Goal: Communication & Community: Share content

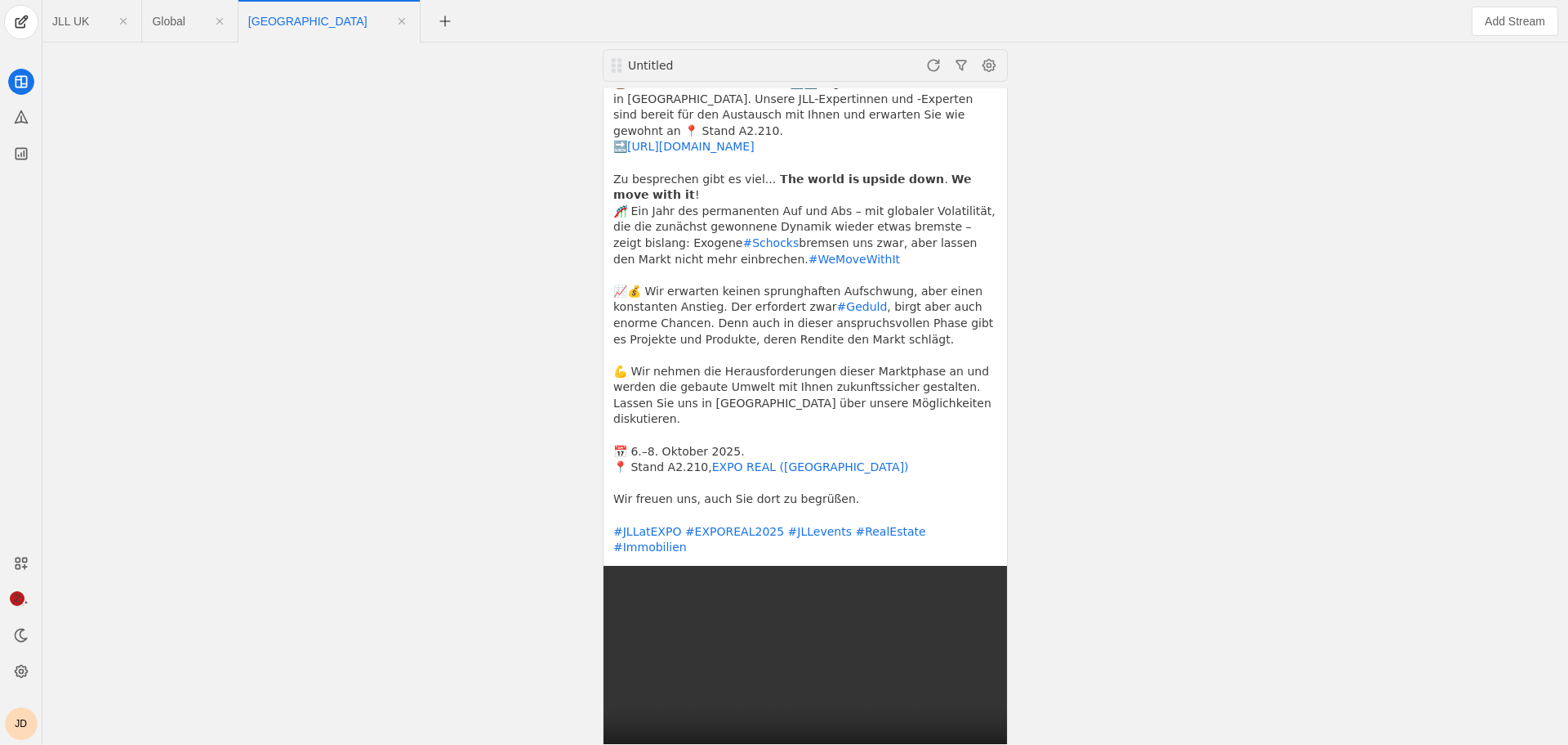
scroll to position [164, 0]
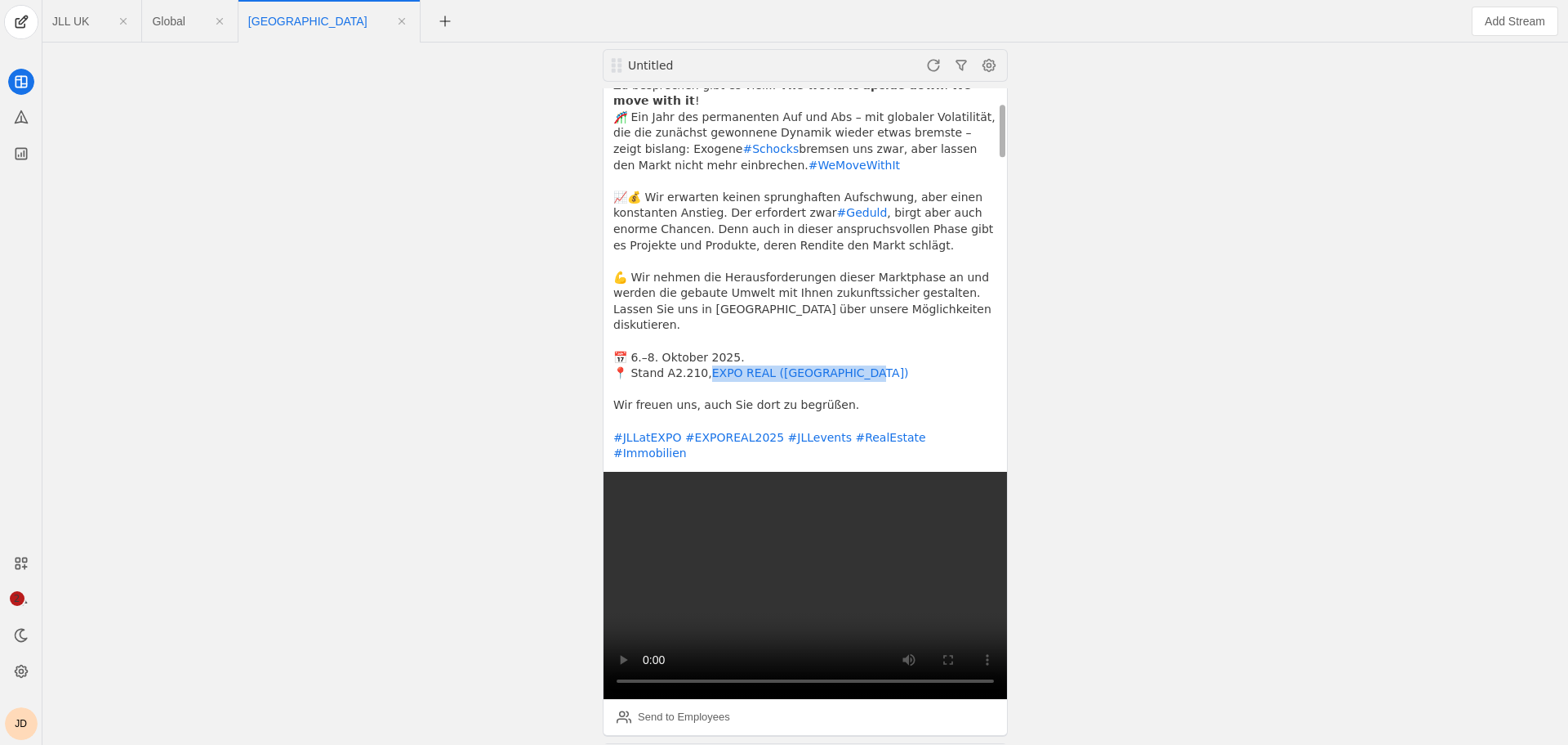
drag, startPoint x: 869, startPoint y: 320, endPoint x: 703, endPoint y: 329, distance: 166.2
click at [703, 329] on pre "⌛ Der Countdown läuft: Noch 4️⃣0️⃣ Tage bis zur EXPO REAL 2025 in [GEOGRAPHIC_D…" at bounding box center [806, 221] width 384 height 481
copy link "EXPO REAL ([GEOGRAPHIC_DATA])"
click at [649, 709] on div "Send to Employees" at bounding box center [684, 717] width 92 height 16
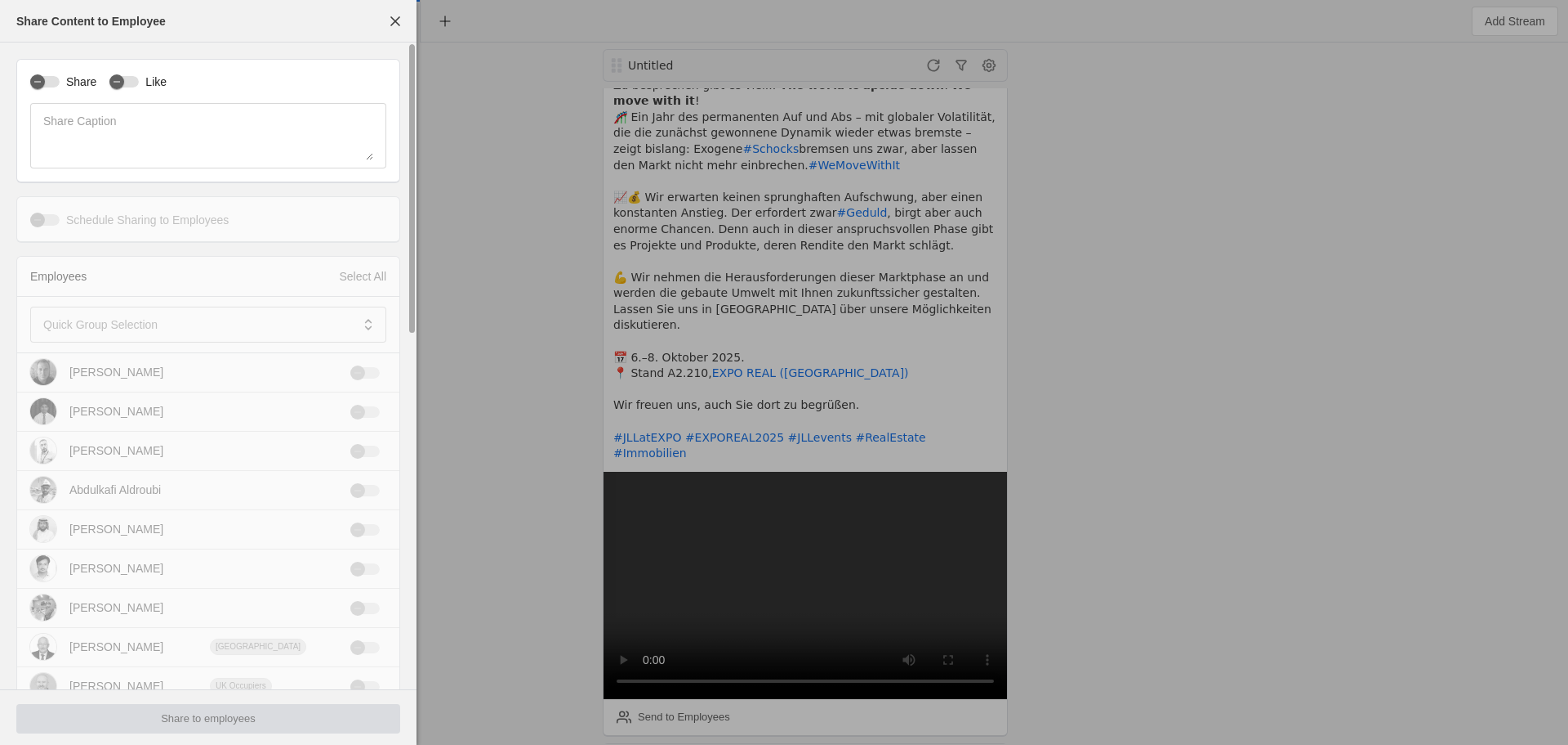
click at [58, 89] on div "Share" at bounding box center [63, 81] width 66 height 16
click at [135, 76] on button "Like" at bounding box center [124, 81] width 29 height 12
click at [62, 79] on label "Share" at bounding box center [78, 81] width 37 height 16
click at [59, 79] on button "Share" at bounding box center [44, 81] width 29 height 12
click at [69, 323] on mat-label "Quick Group Selection" at bounding box center [100, 324] width 114 height 19
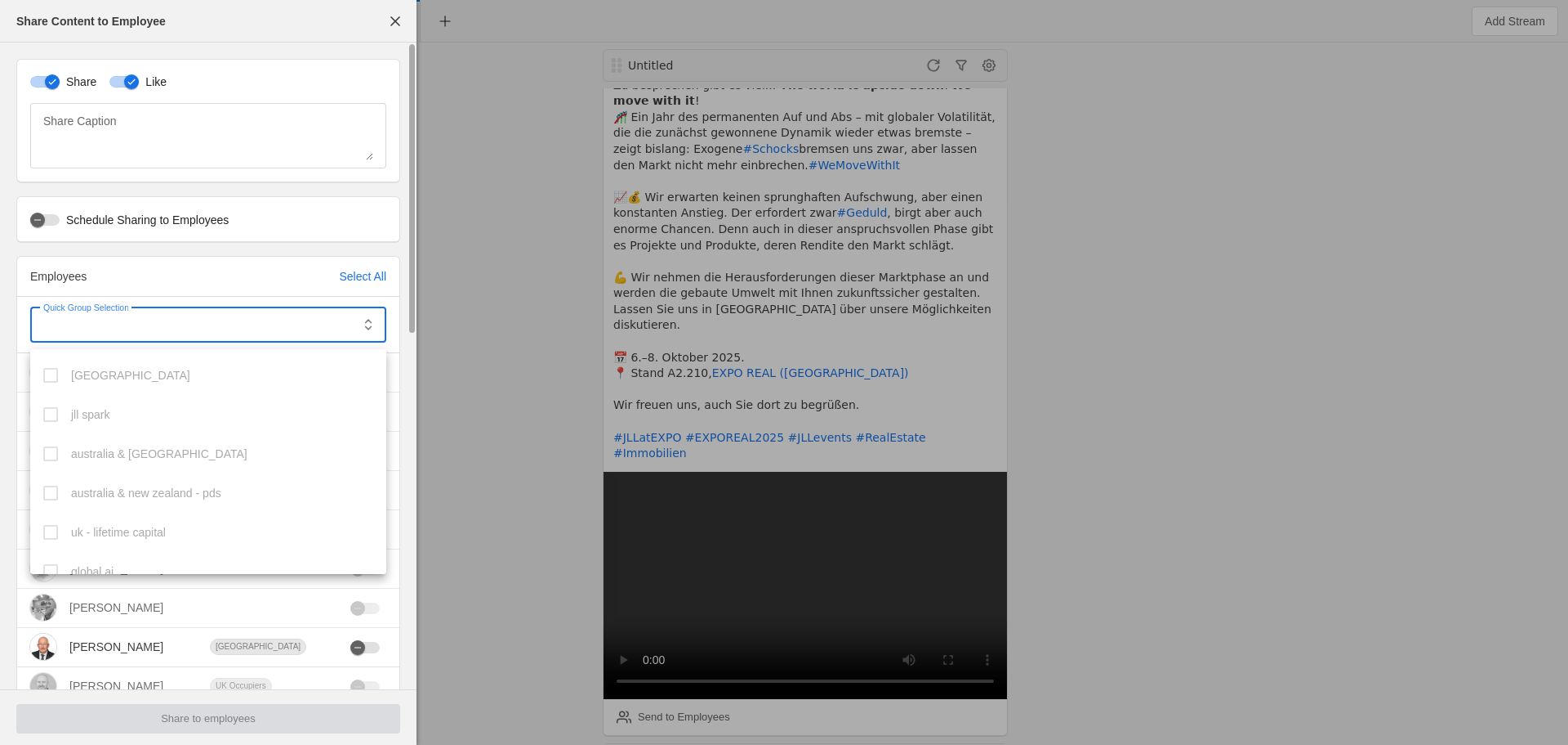
scroll to position [881, 0]
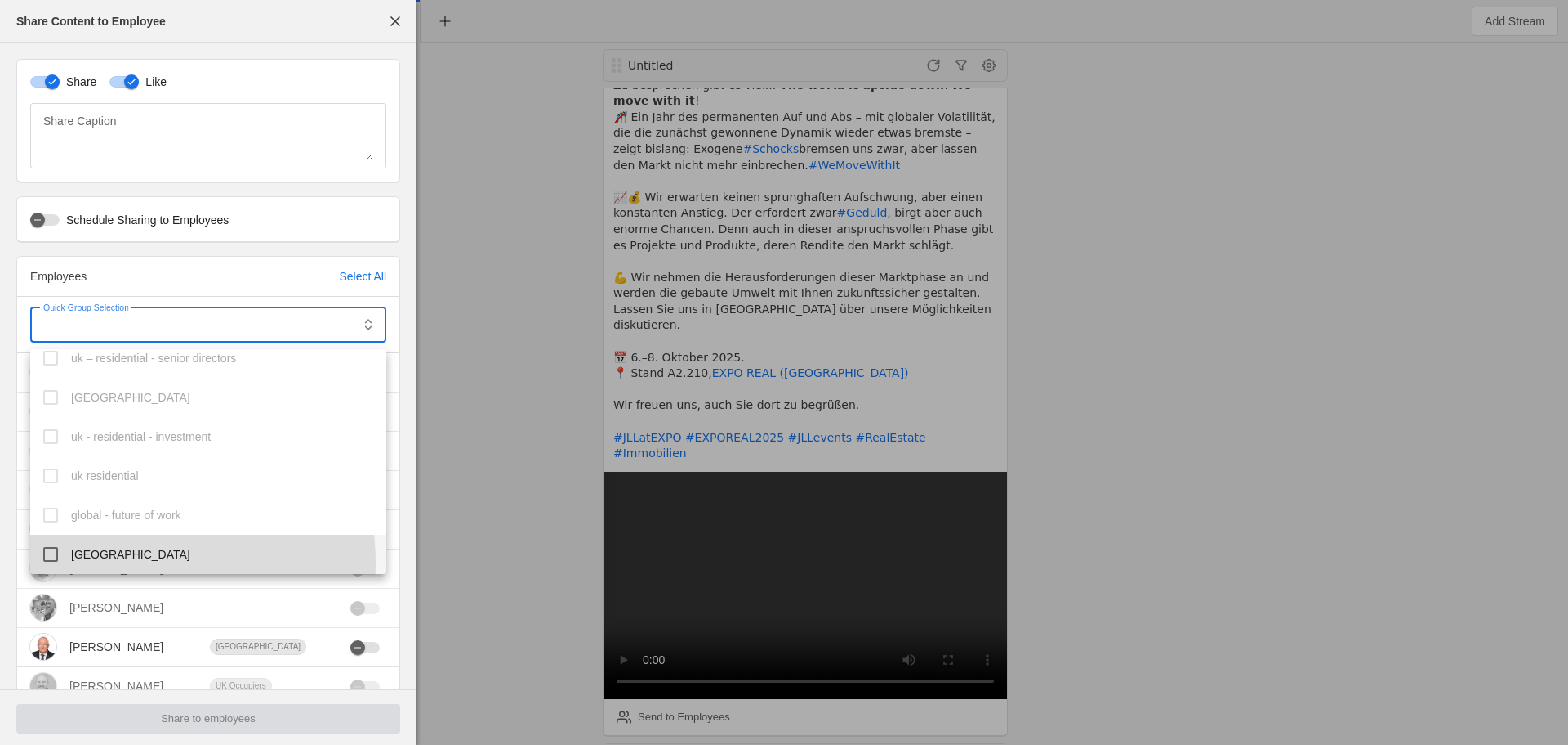
click at [89, 564] on mat-option "[GEOGRAPHIC_DATA]" at bounding box center [208, 554] width 356 height 39
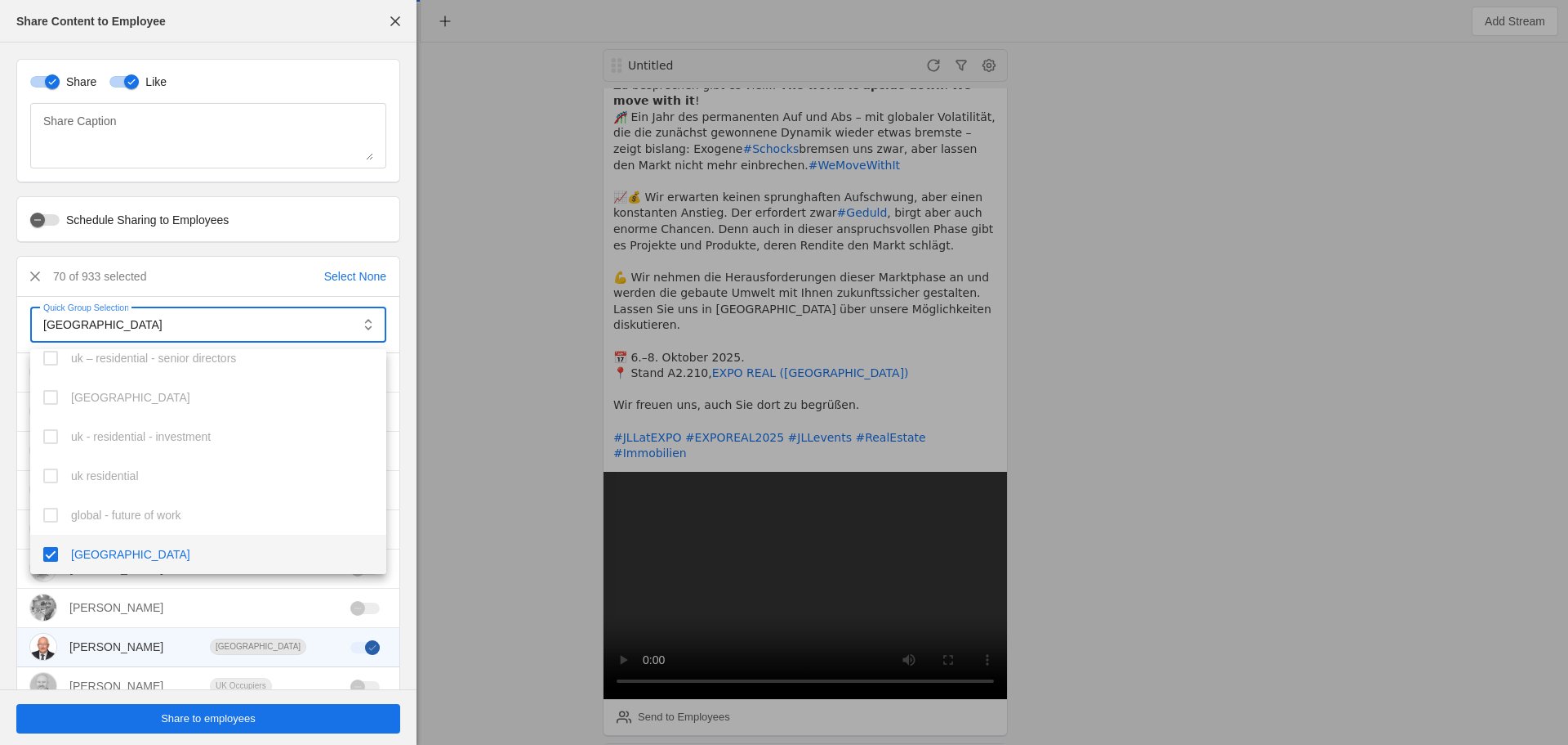
click at [189, 721] on div at bounding box center [784, 372] width 1568 height 745
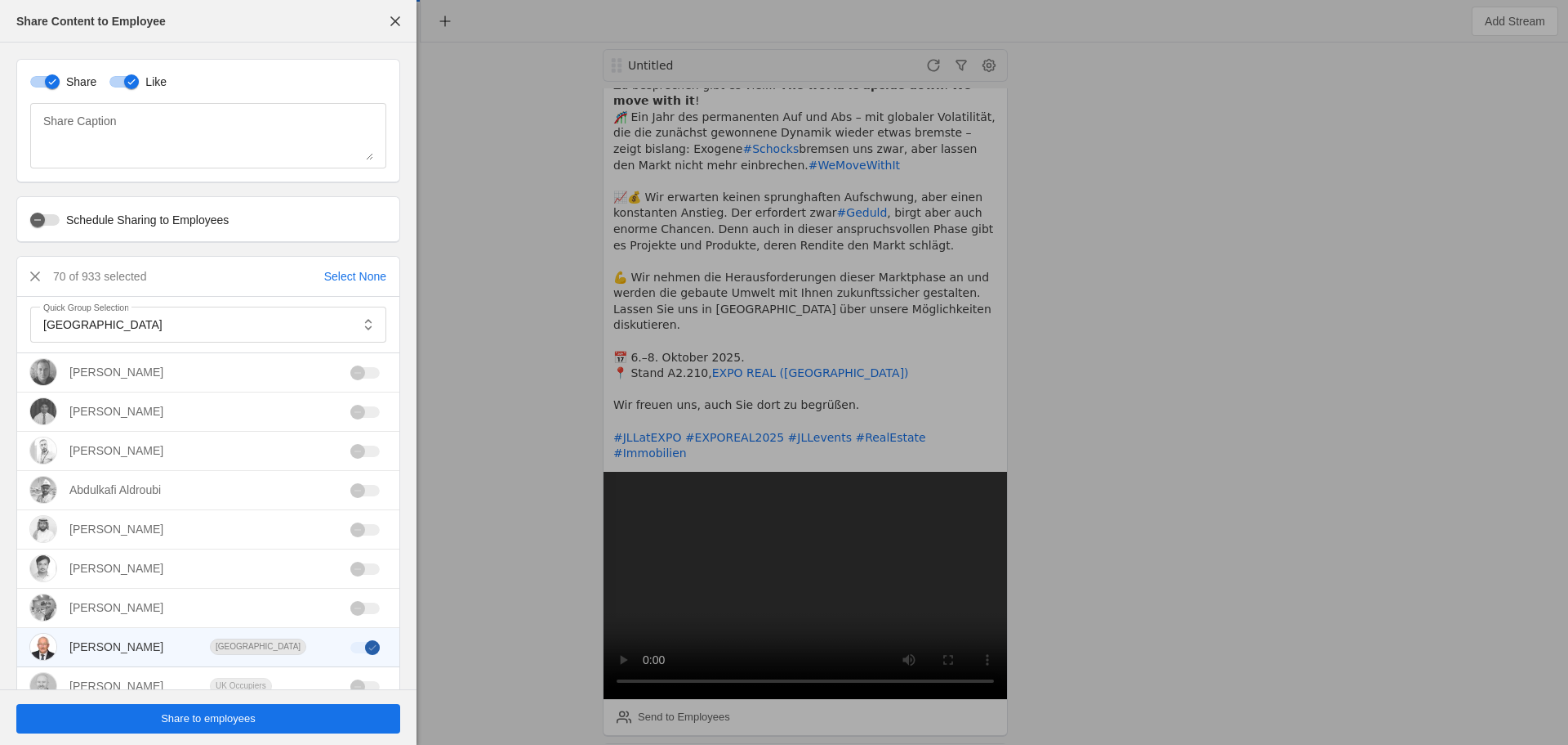
click at [210, 713] on span "Share to employees" at bounding box center [208, 718] width 95 height 16
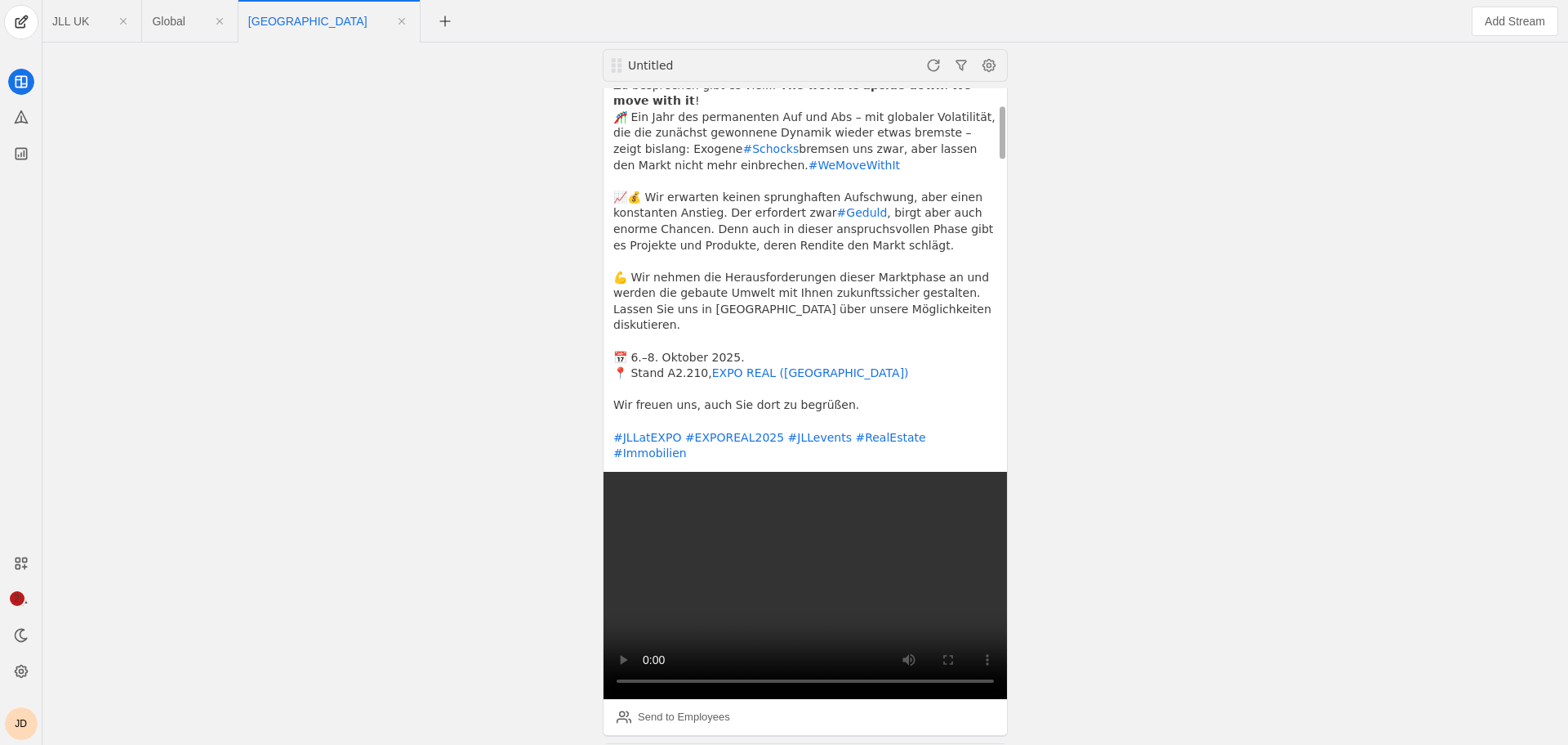
scroll to position [327, 0]
